Goal: Transaction & Acquisition: Purchase product/service

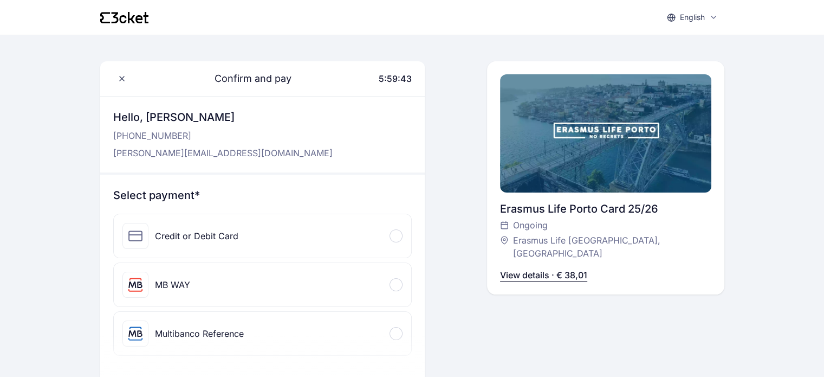
scroll to position [8, 0]
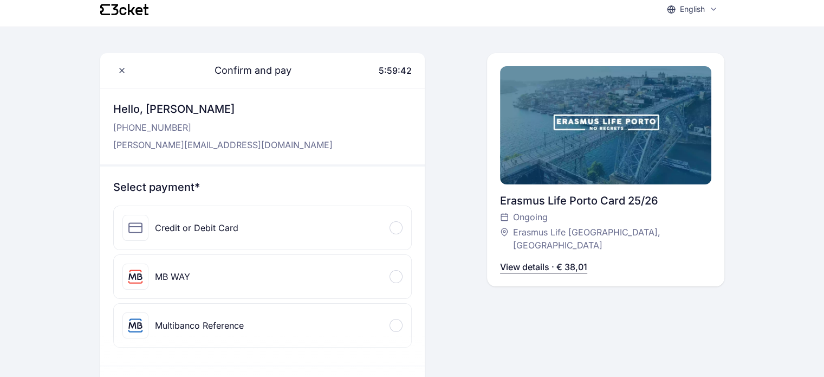
click at [396, 223] on div at bounding box center [396, 227] width 13 height 13
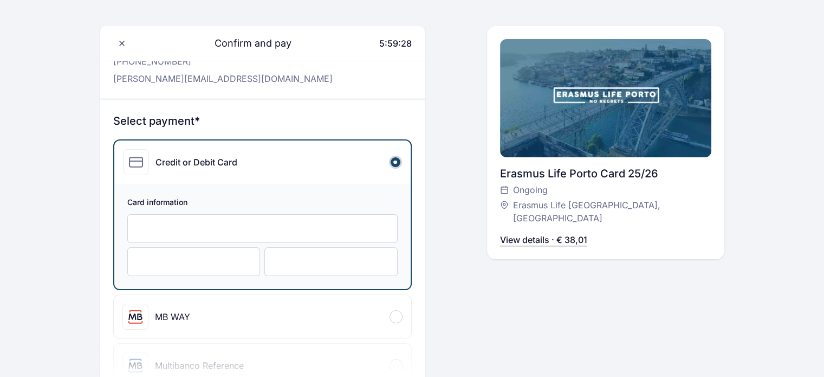
scroll to position [0, 0]
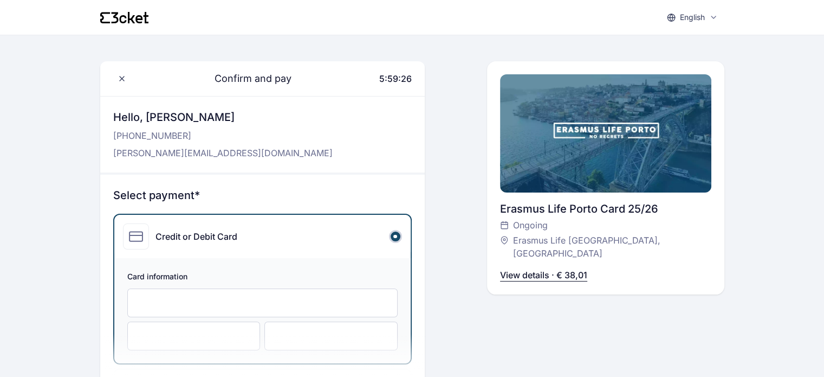
click at [204, 312] on div at bounding box center [262, 302] width 270 height 29
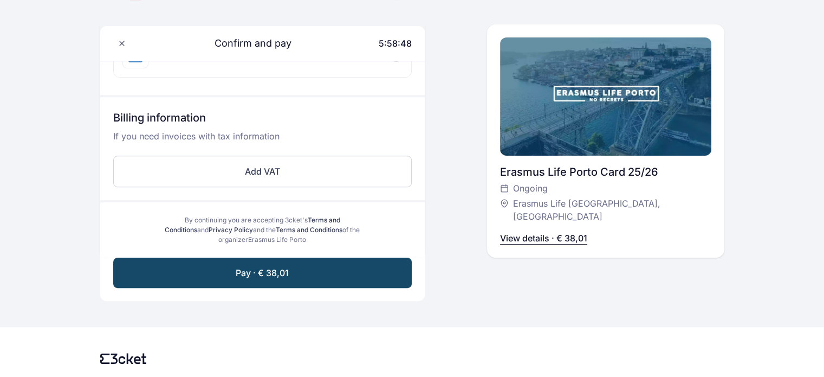
scroll to position [420, 0]
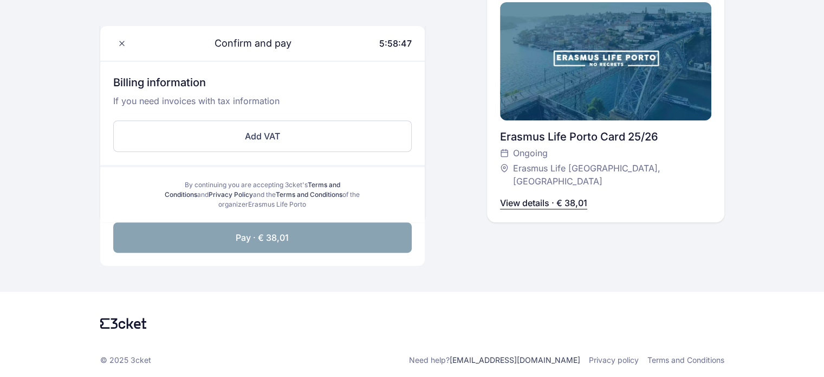
click at [257, 238] on span "Pay · € 38,01" at bounding box center [262, 237] width 53 height 13
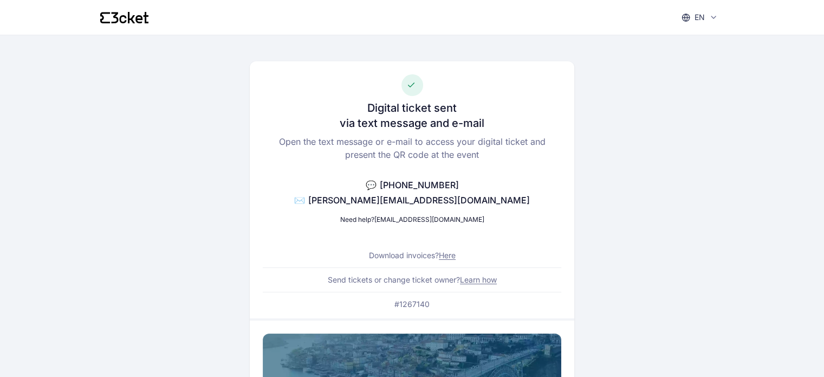
click at [350, 255] on div "Digital ticket sent via text message and e-mail Open the text message or e-mail…" at bounding box center [412, 189] width 325 height 257
